Goal: Task Accomplishment & Management: Use online tool/utility

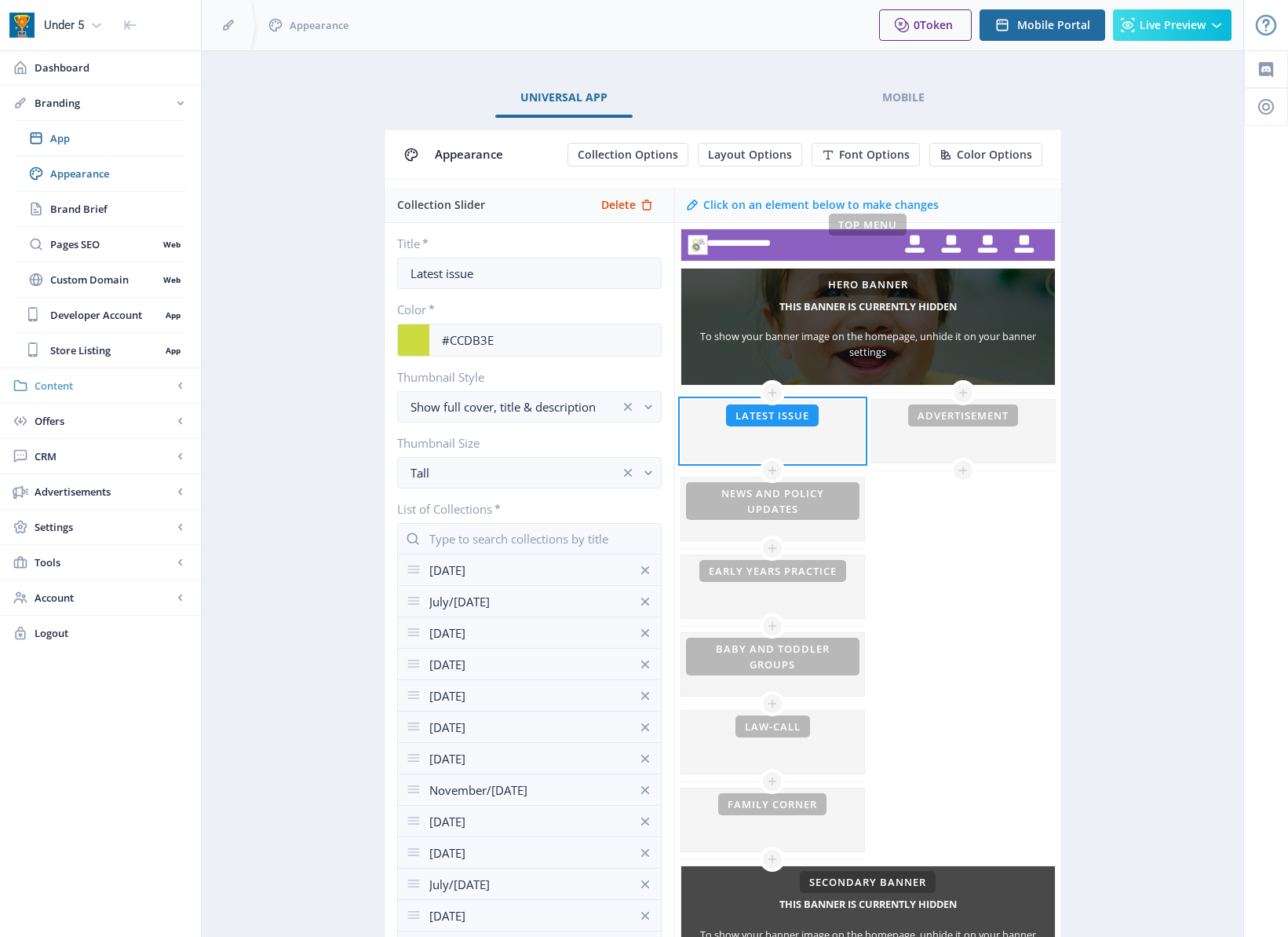
scroll to position [294, 0]
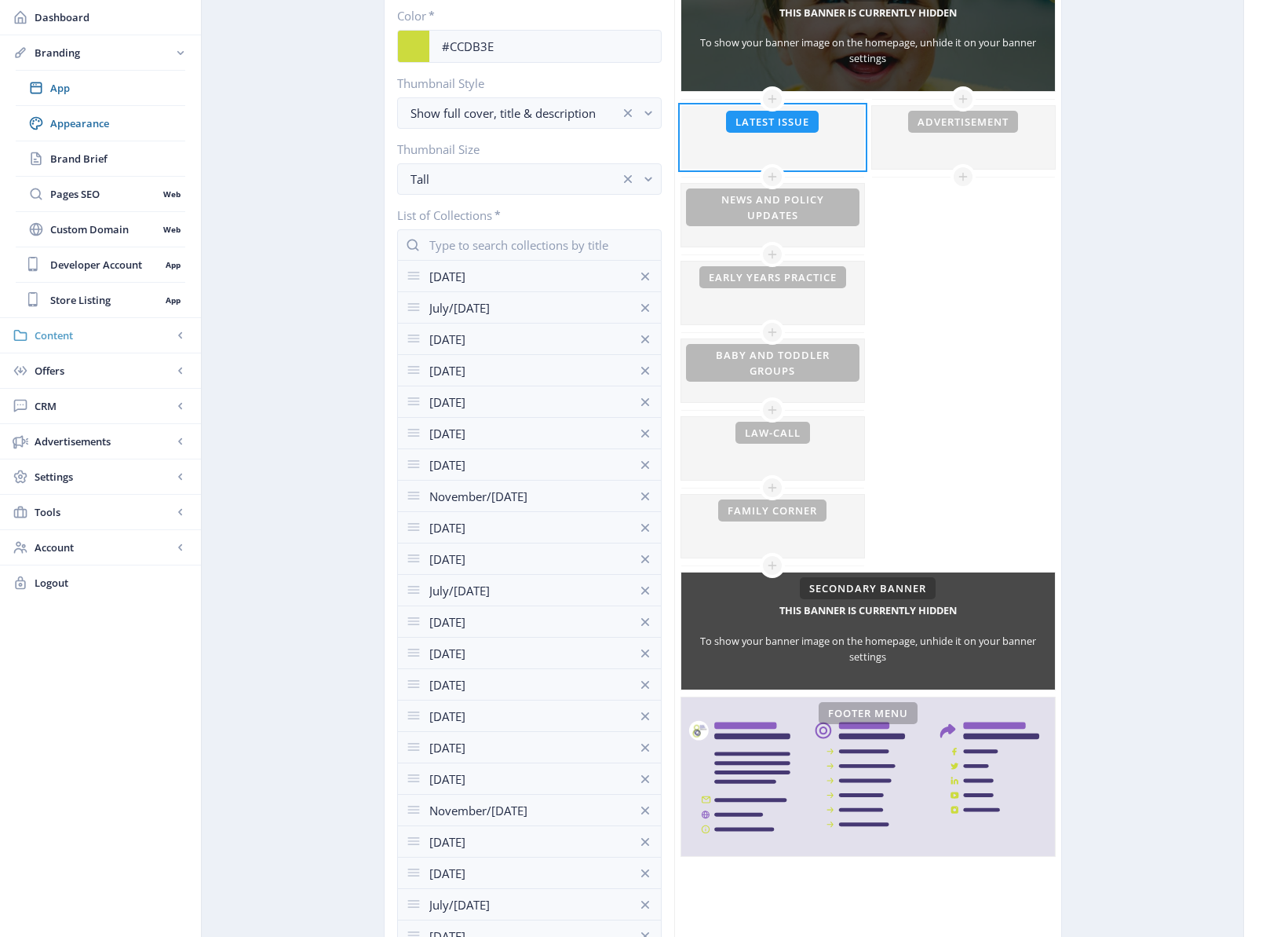
click at [105, 326] on link "Content" at bounding box center [100, 335] width 201 height 34
click at [120, 162] on span "Collections" at bounding box center [118, 159] width 135 height 15
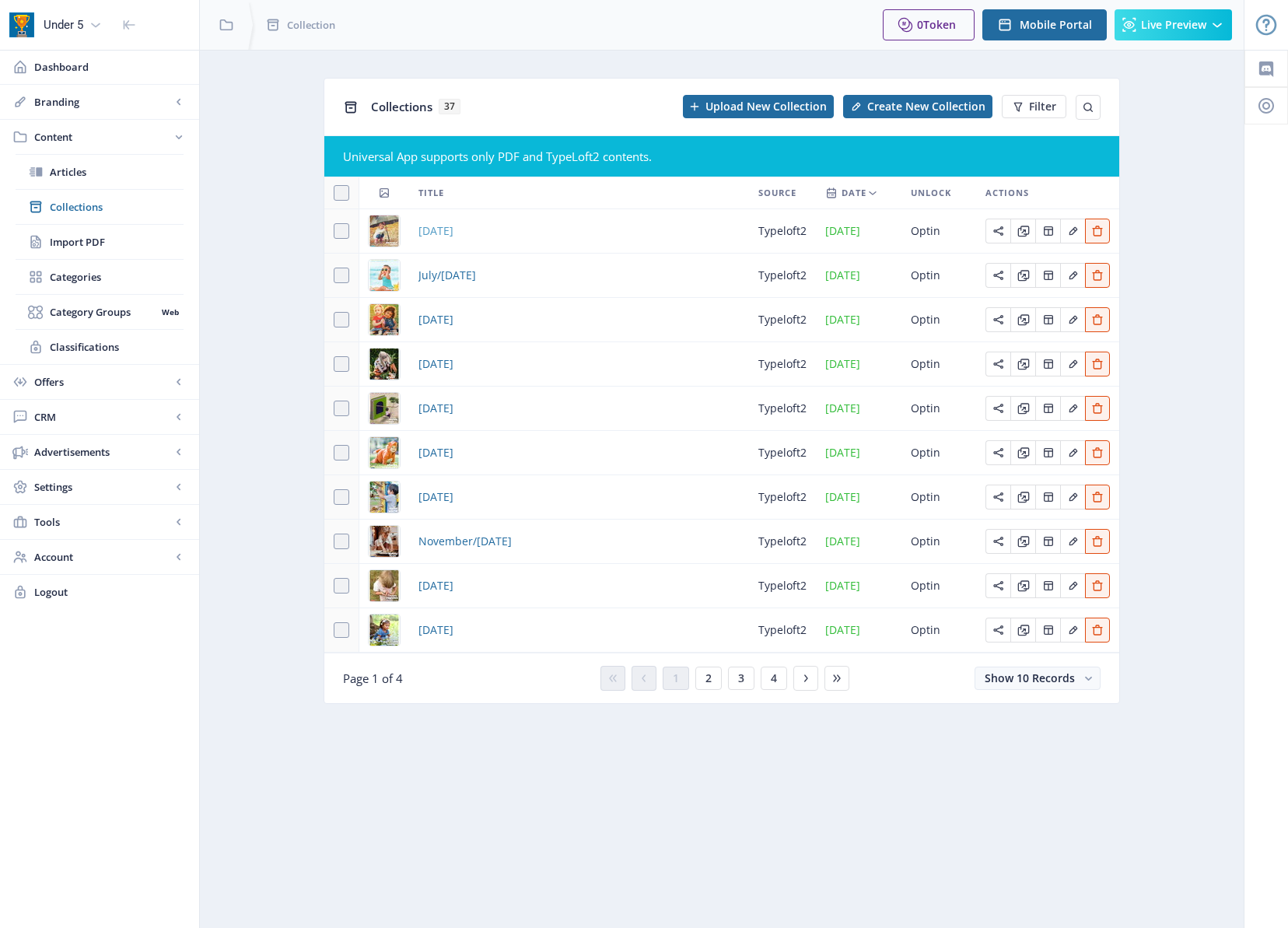
click at [453, 234] on span "[DATE]" at bounding box center [436, 231] width 35 height 19
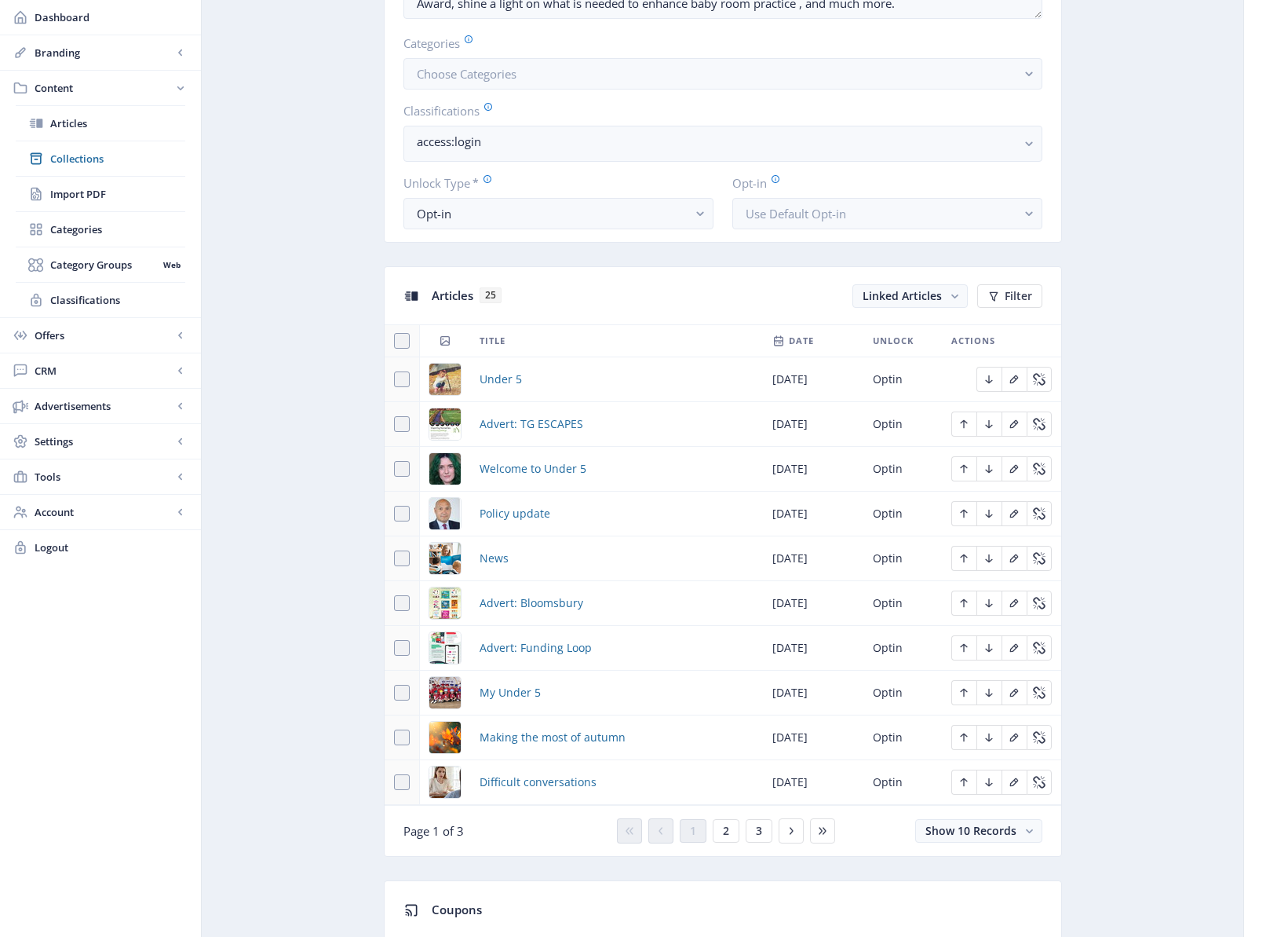
scroll to position [886, 0]
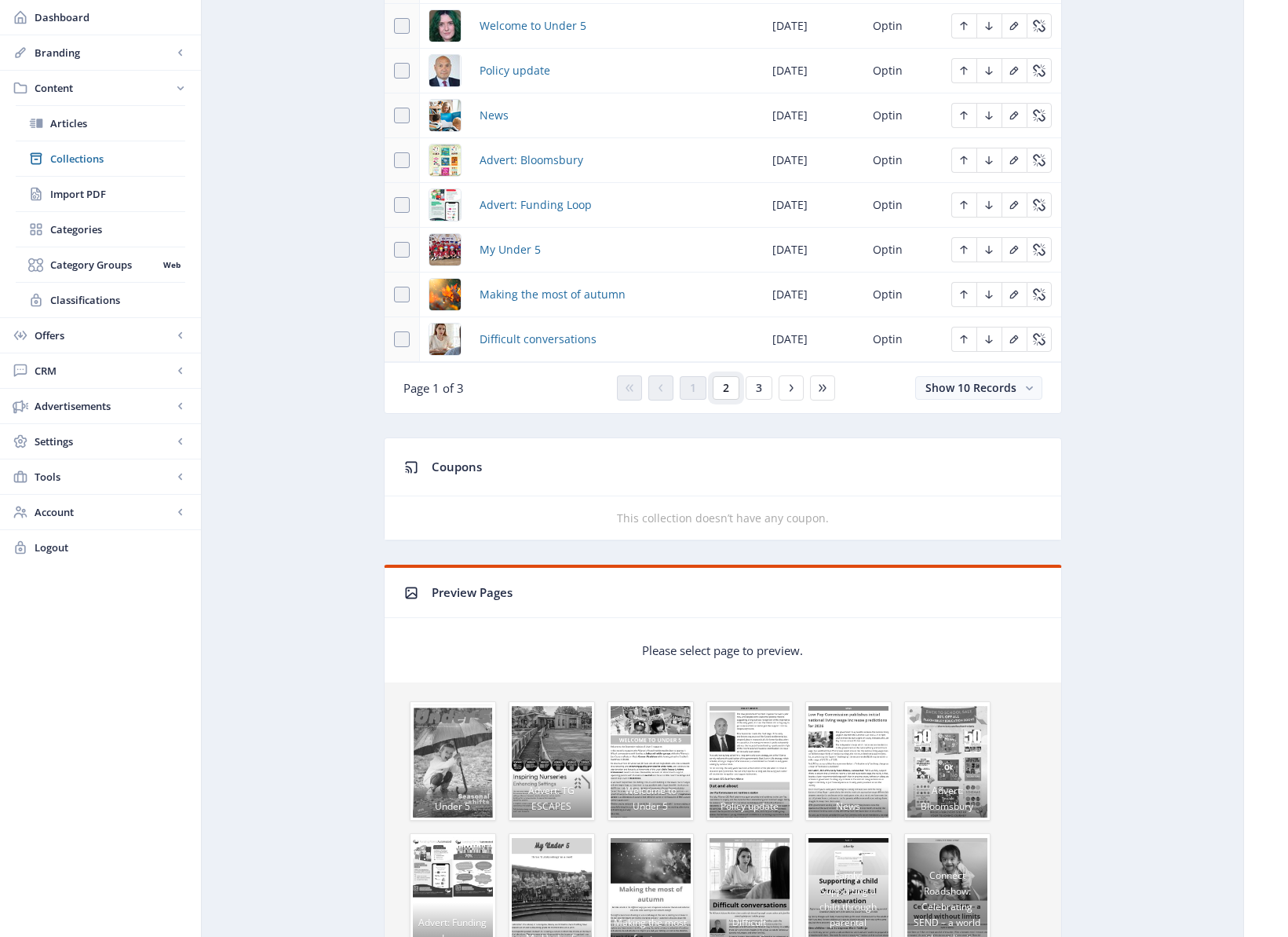
click at [732, 388] on button "2" at bounding box center [726, 387] width 27 height 23
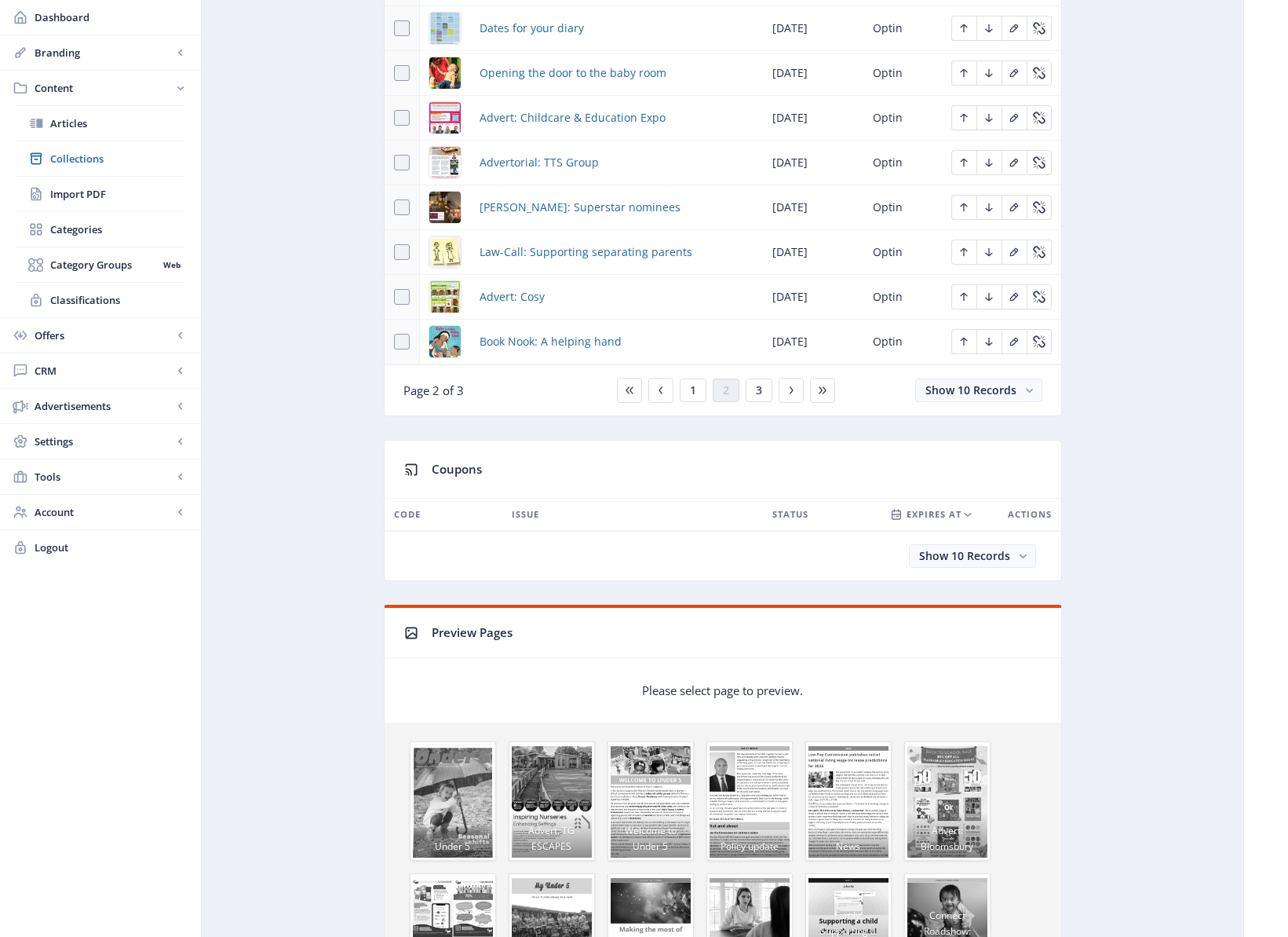
scroll to position [880, 0]
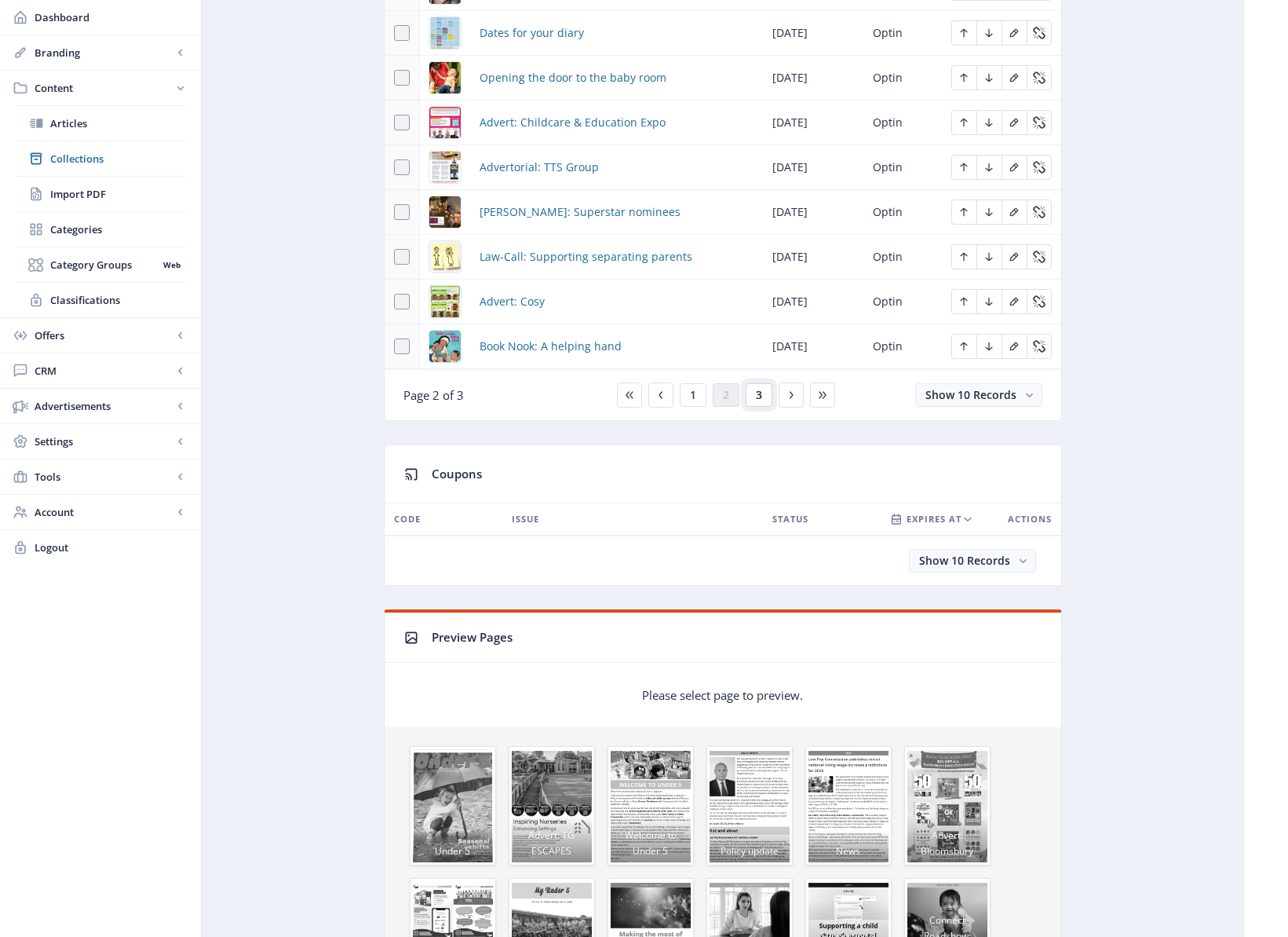
click at [752, 401] on button "3" at bounding box center [758, 394] width 27 height 23
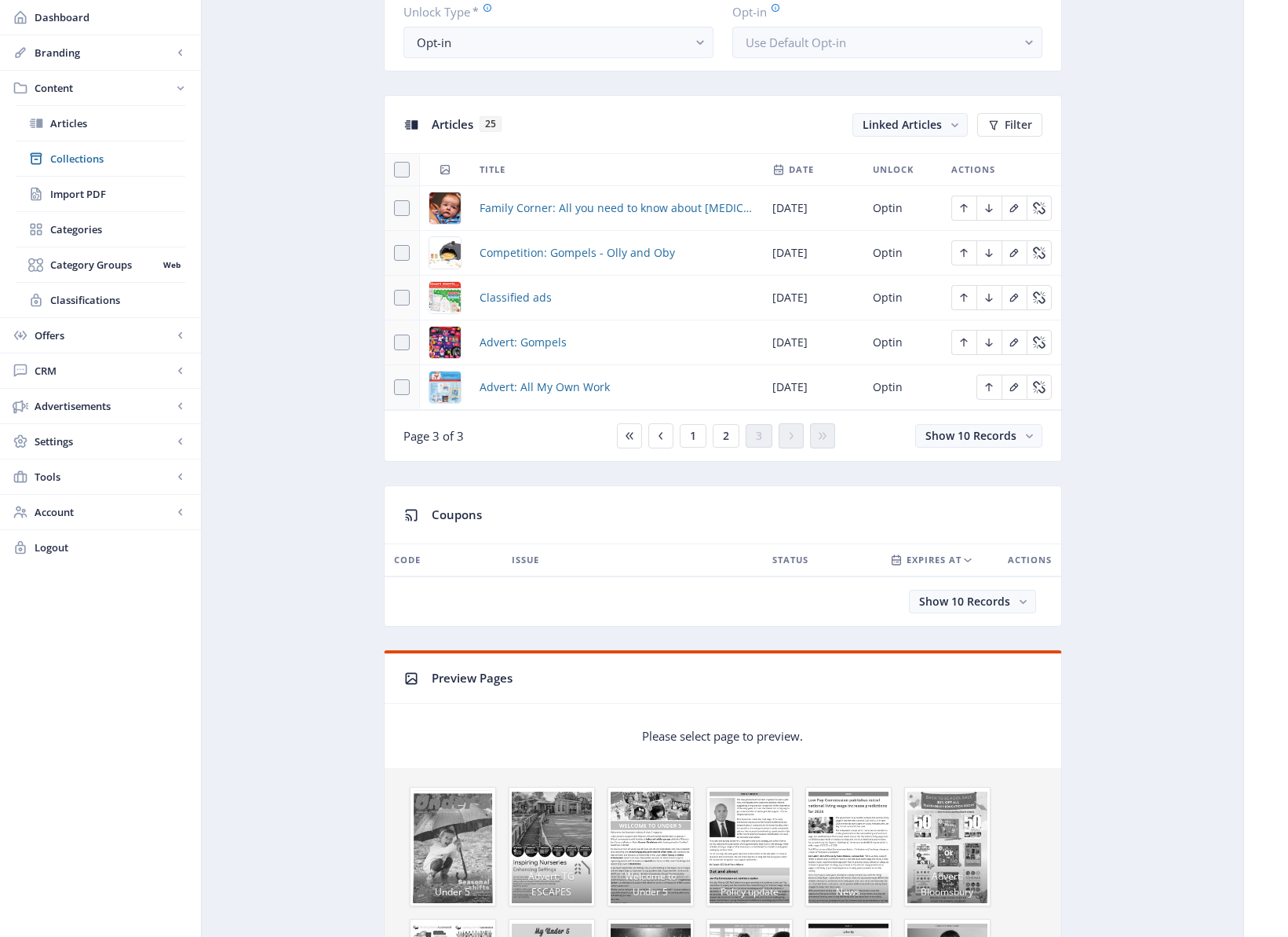
scroll to position [452, 0]
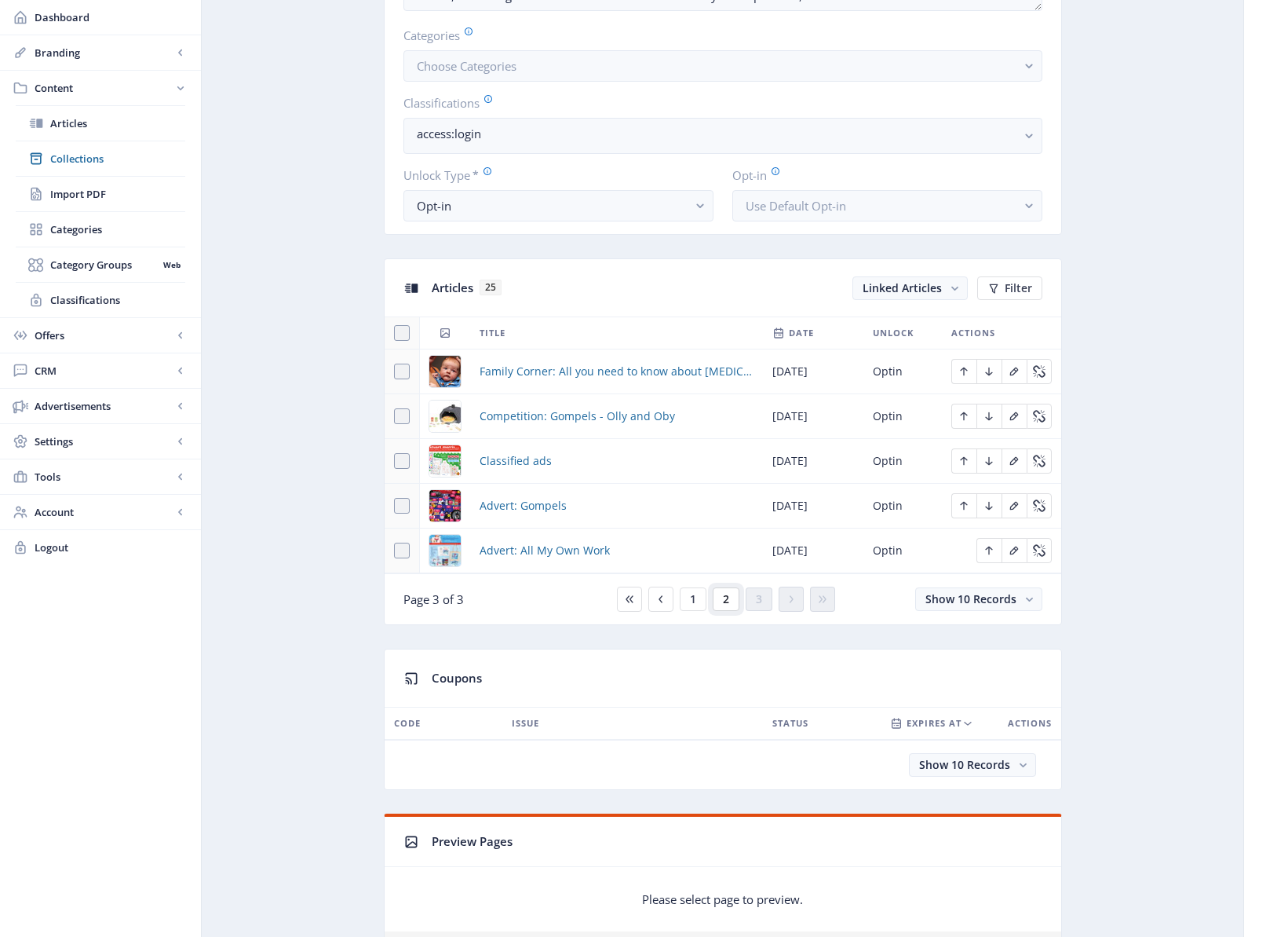
click at [721, 598] on button "2" at bounding box center [726, 598] width 27 height 23
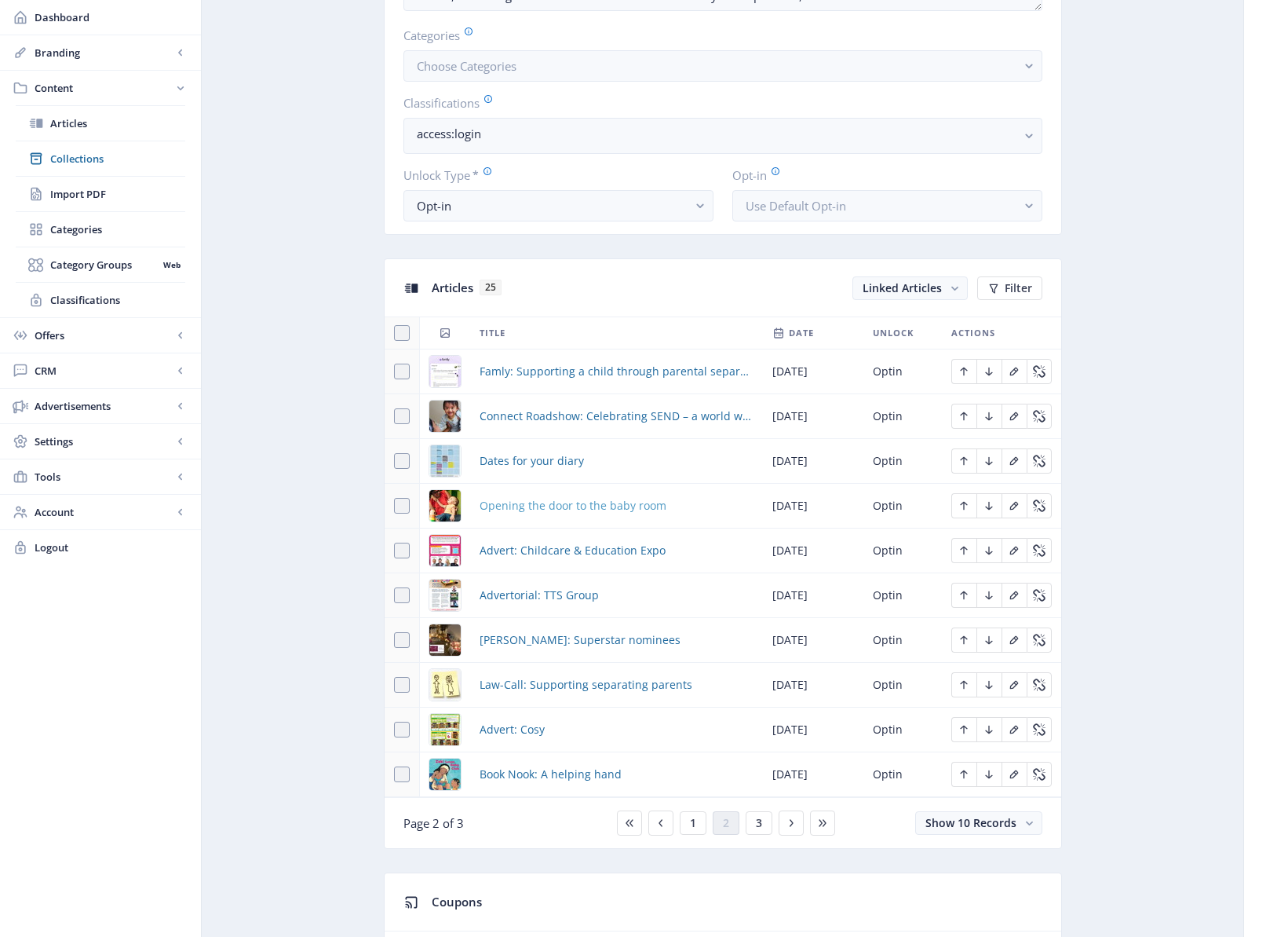
click at [603, 503] on span "Opening the door to the baby room" at bounding box center [573, 506] width 187 height 19
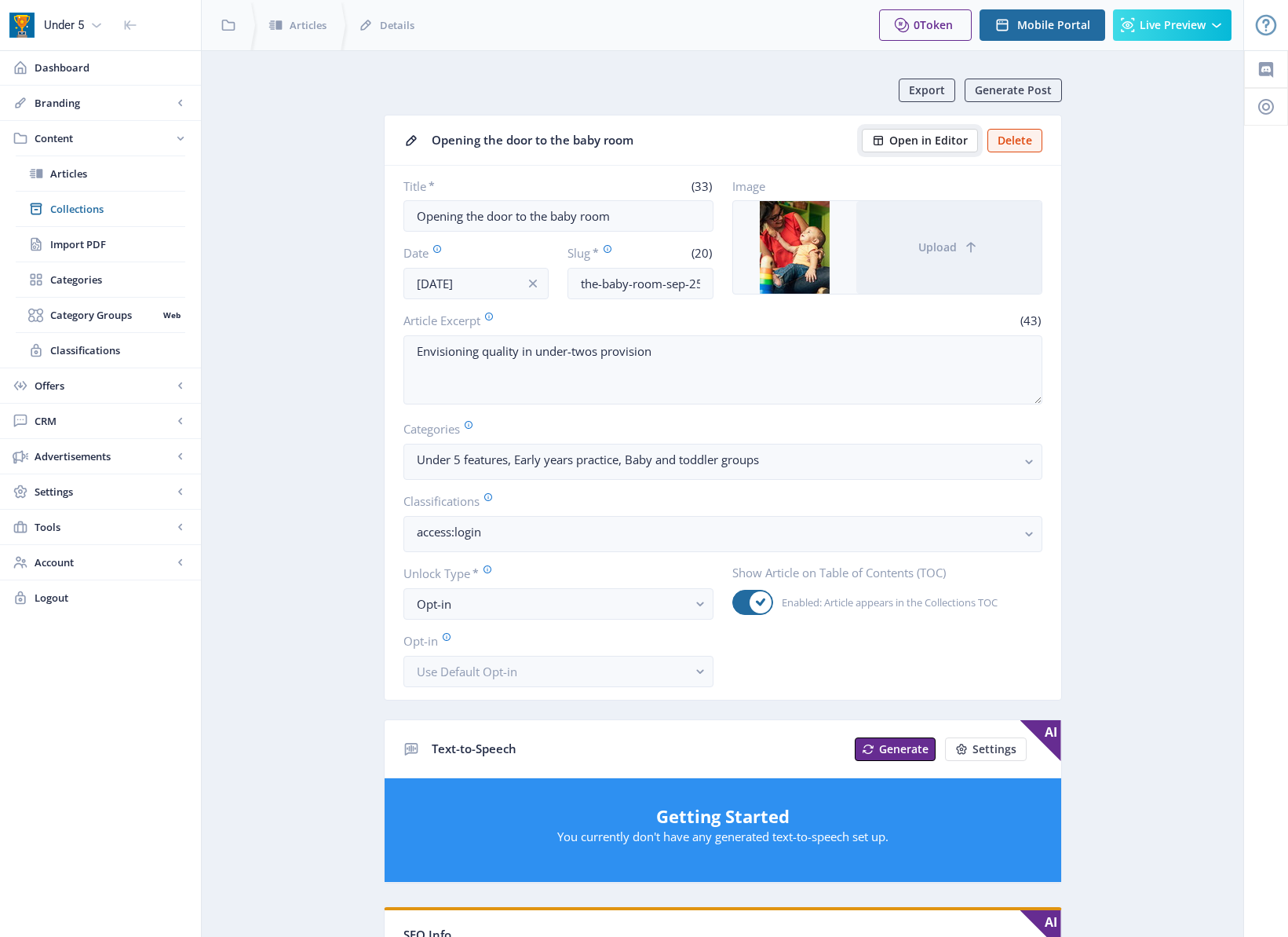
click at [929, 142] on span "Open in Editor" at bounding box center [929, 141] width 79 height 13
